Goal: Transaction & Acquisition: Purchase product/service

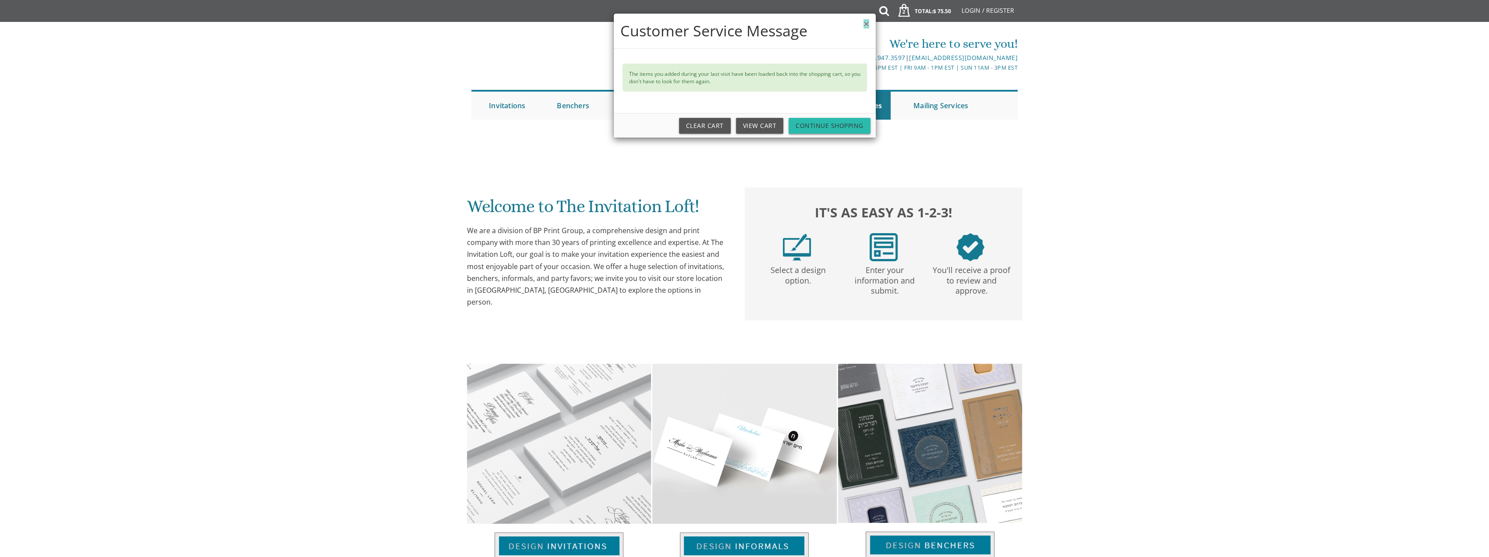
click at [868, 20] on button "×" at bounding box center [865, 23] width 5 height 9
click at [867, 22] on button "×" at bounding box center [865, 23] width 5 height 9
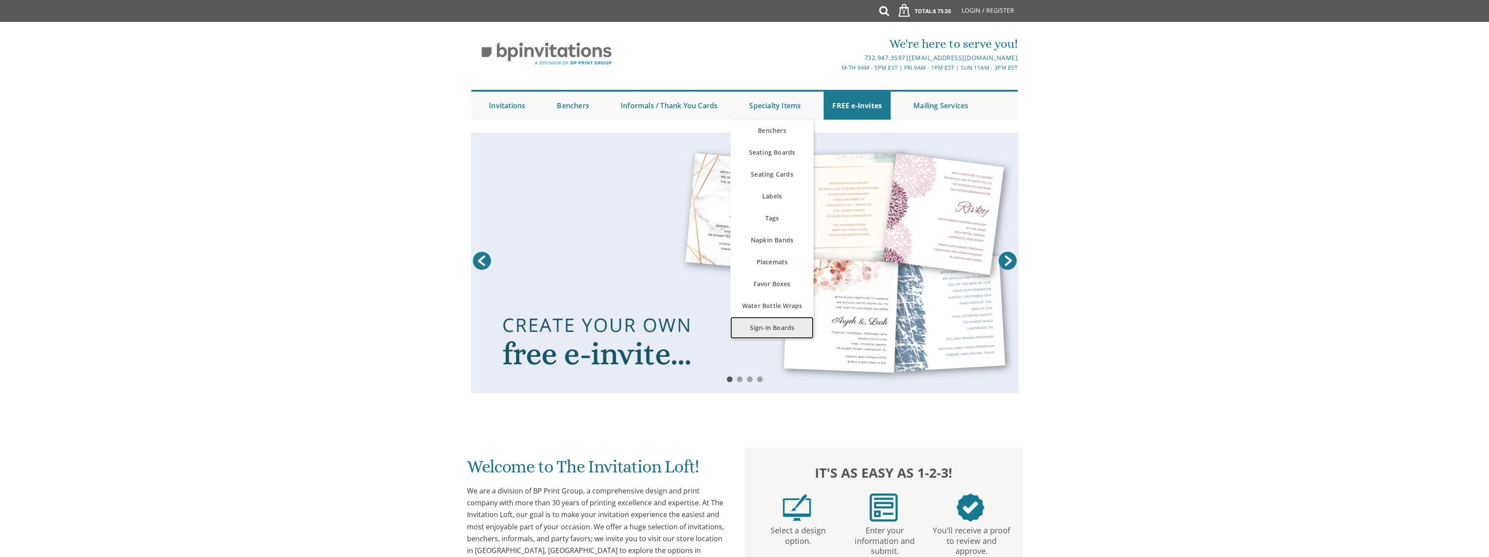
click at [779, 318] on link "Sign-In Boards" at bounding box center [771, 328] width 83 height 22
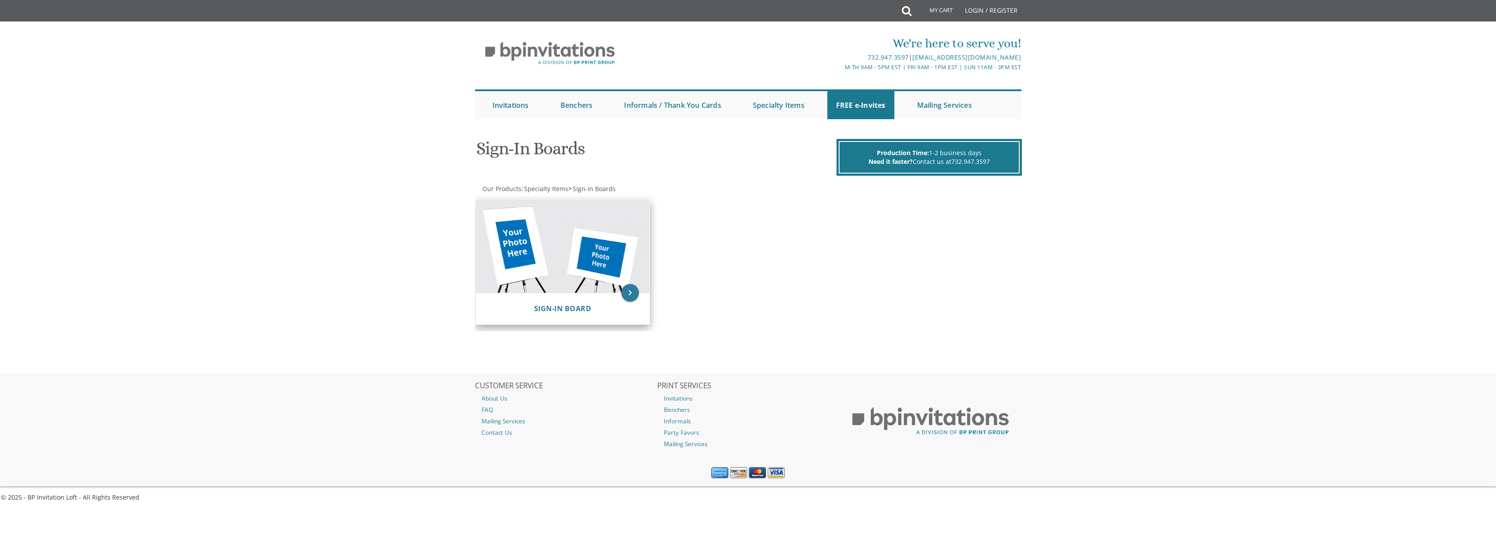
click at [603, 249] on img at bounding box center [562, 245] width 173 height 93
click at [635, 291] on icon "keyboard_arrow_right" at bounding box center [630, 293] width 18 height 18
click at [633, 300] on icon "keyboard_arrow_right" at bounding box center [630, 293] width 18 height 18
click at [603, 262] on img at bounding box center [562, 246] width 173 height 93
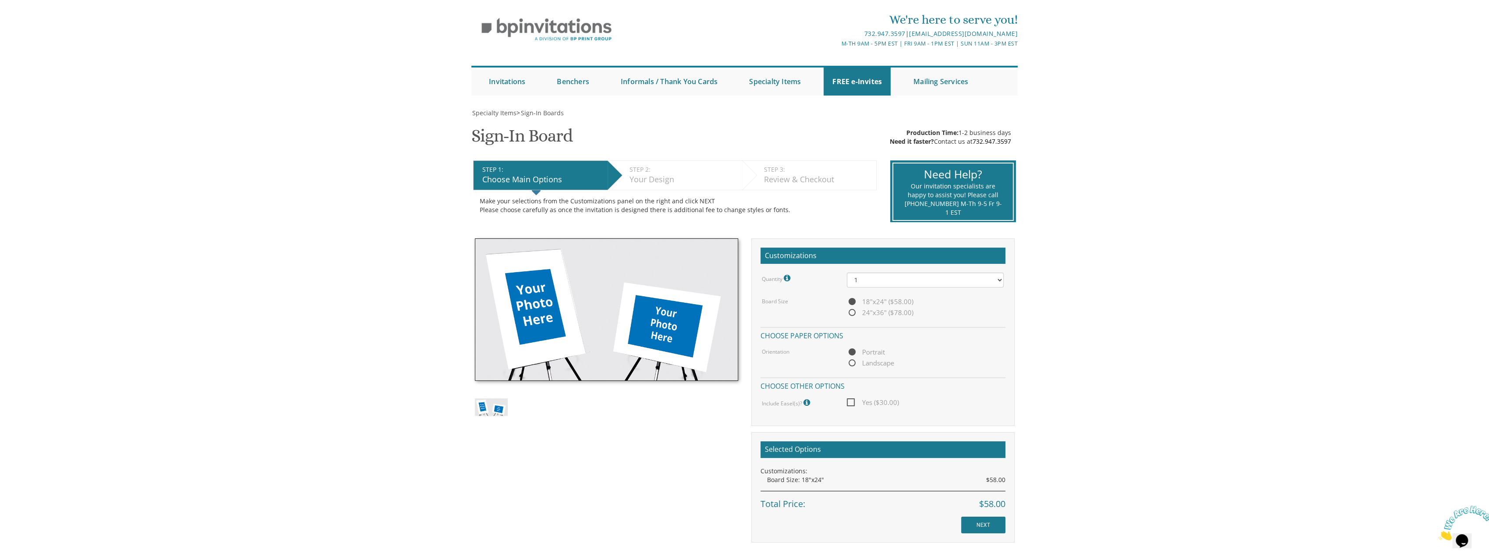
scroll to position [88, 0]
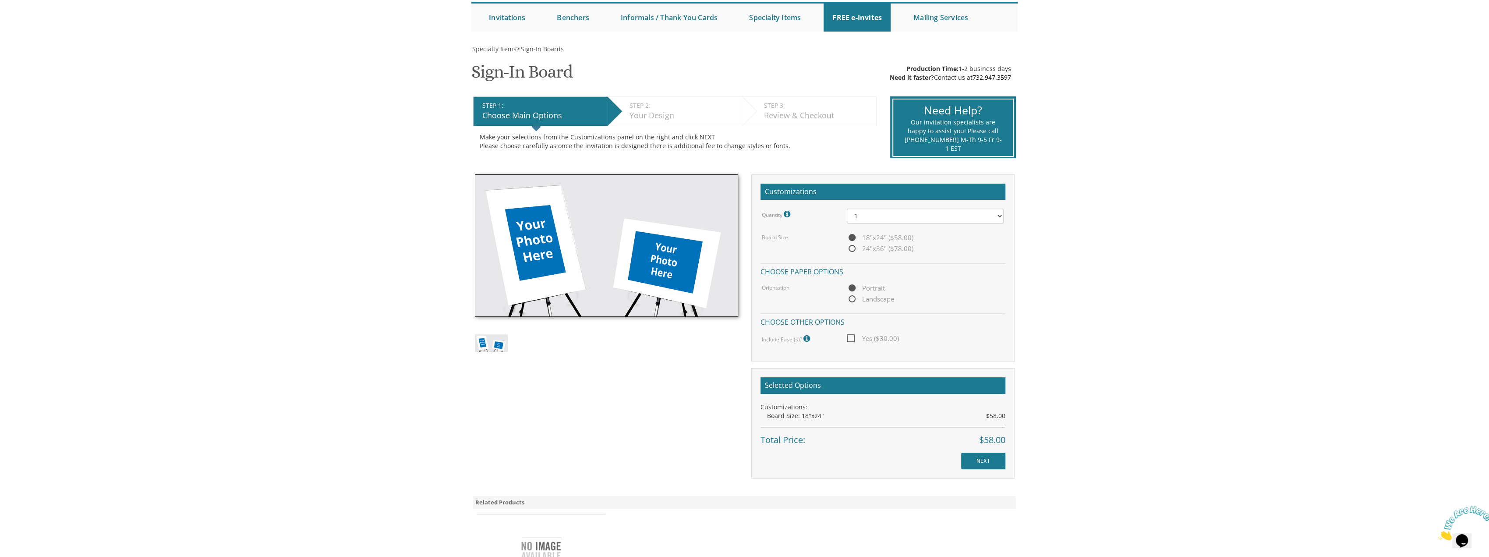
click at [850, 297] on span "Landscape" at bounding box center [870, 299] width 47 height 11
click at [850, 297] on input "Landscape" at bounding box center [850, 300] width 6 height 6
radio input "true"
click at [851, 280] on div "Quantity Please note: Quantities may be modified after order completion. For we…" at bounding box center [883, 276] width 245 height 135
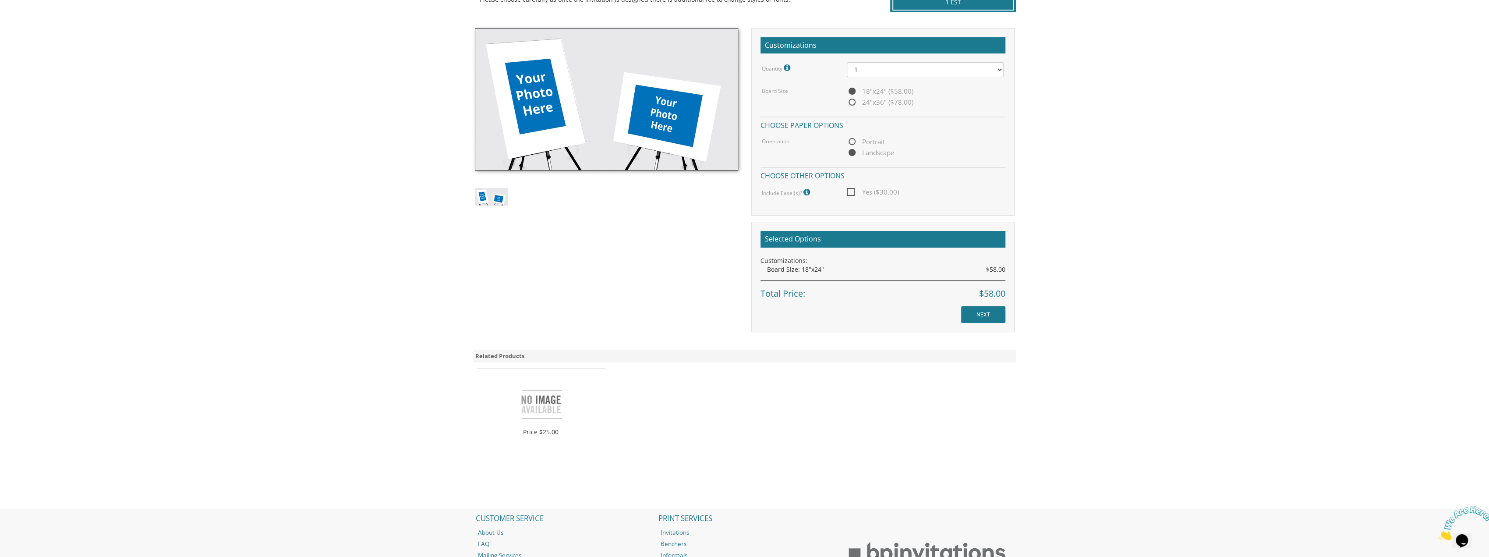
scroll to position [175, 0]
